Goal: Information Seeking & Learning: Learn about a topic

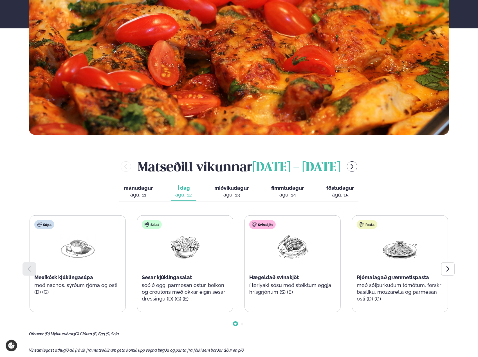
scroll to position [197, 0]
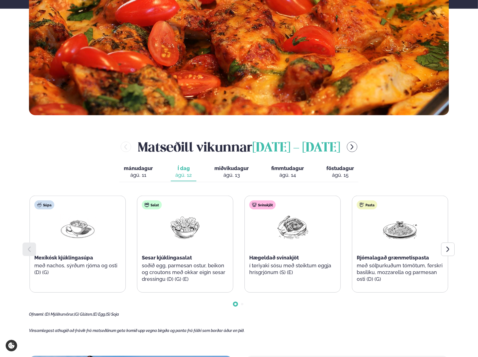
click at [265, 264] on p "í teriyaki sósu með steiktum eggja hrísgrjónum (S) (E)" at bounding box center [292, 270] width 87 height 14
click at [446, 247] on icon at bounding box center [448, 249] width 7 height 7
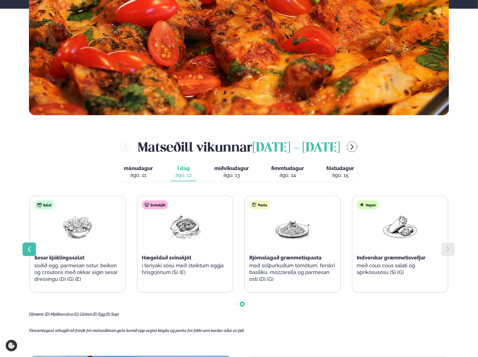
click at [32, 250] on icon at bounding box center [29, 249] width 7 height 7
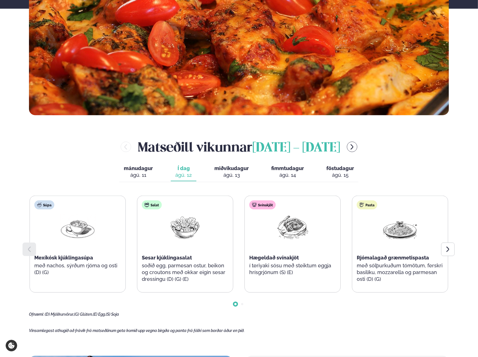
click at [226, 174] on div "ágú. 13" at bounding box center [231, 175] width 34 height 7
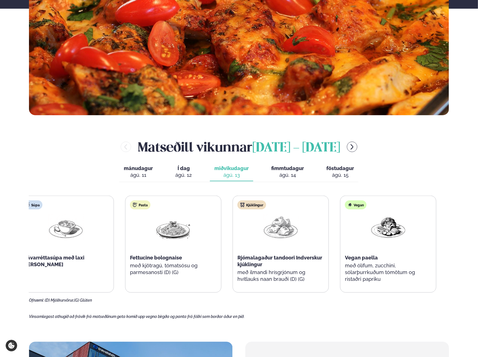
click at [168, 260] on div "Pasta Fettucine bolognaise með kjötragú, tómatsósu og parmesanosti (D) (G)" at bounding box center [174, 241] width 96 height 90
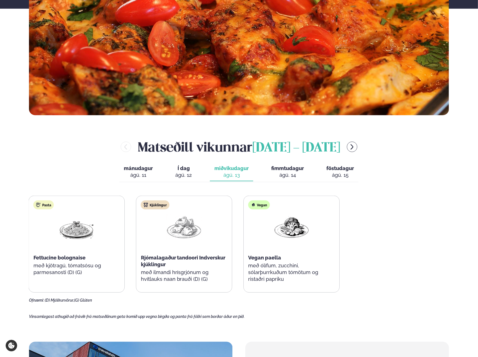
click at [26, 241] on main "[PERSON_NAME] / Vikumatseðill Vikulegt matseðill okkar Komdu með á dagana þar s…" at bounding box center [239, 227] width 454 height 849
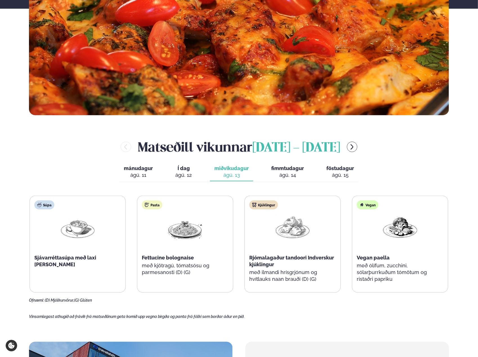
click at [298, 170] on span "fimmtudagur" at bounding box center [287, 168] width 33 height 6
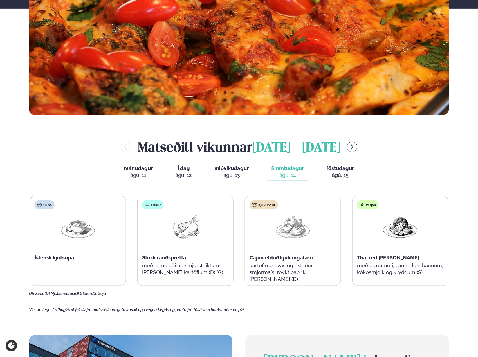
click at [167, 270] on div "Fiskur Stökk rauðspretta með remolaði og smjörsteiktum [PERSON_NAME] kartöflum …" at bounding box center [186, 241] width 96 height 90
click at [330, 169] on span "föstudagur" at bounding box center [340, 168] width 28 height 6
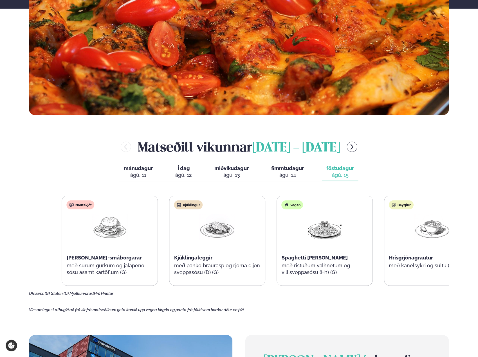
click at [437, 255] on div "Hrísgrjónagrautur" at bounding box center [432, 258] width 87 height 7
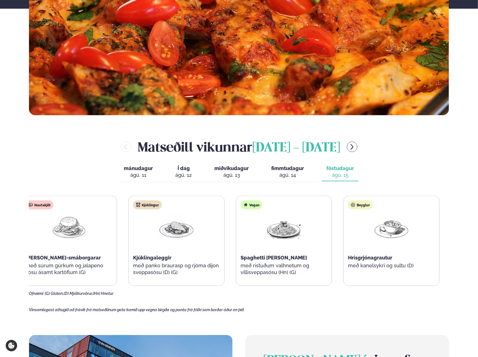
click at [378, 255] on div "Hrísgrjónagrautur" at bounding box center [391, 258] width 87 height 7
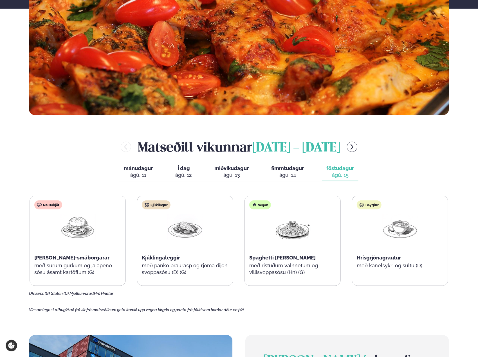
click at [369, 255] on span "Hrísgrjónagrautur" at bounding box center [379, 258] width 44 height 6
click at [395, 263] on p "með kanelsykri og sultu (D)" at bounding box center [400, 266] width 87 height 7
click at [266, 310] on p "Vinsamlegast athugið að frávik frá matseðlinum geta komið upp vegna birgða og p…" at bounding box center [239, 310] width 420 height 5
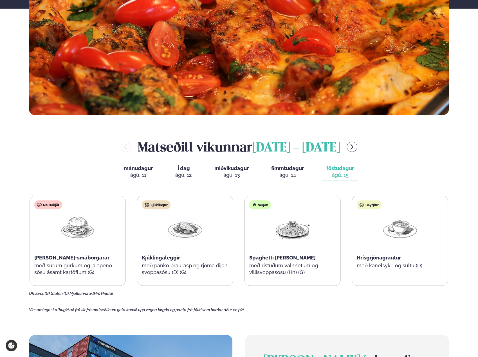
click at [383, 142] on div "Matseðill vikunnar [DATE] - [DATE]" at bounding box center [239, 147] width 420 height 18
